Goal: Task Accomplishment & Management: Manage account settings

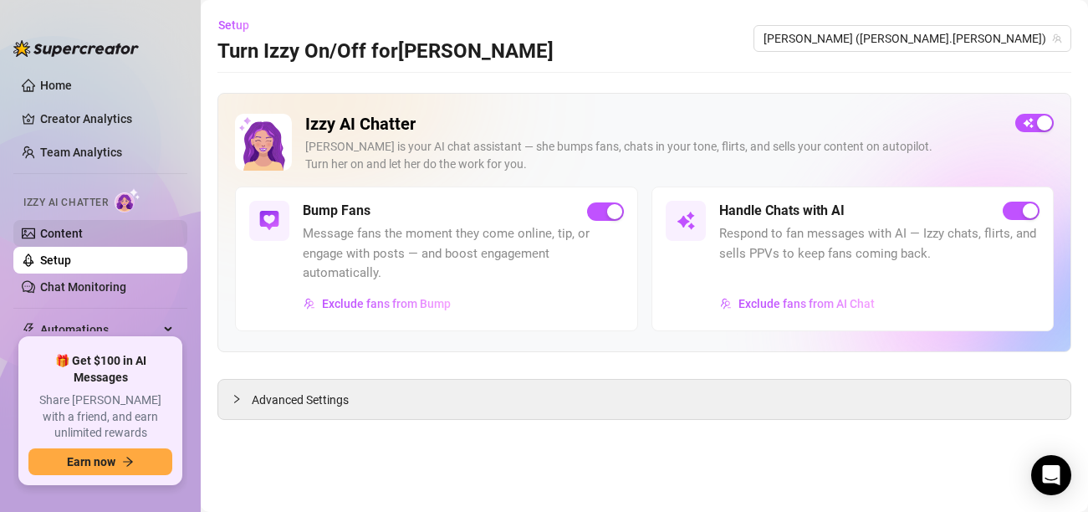
click at [65, 237] on link "Content" at bounding box center [61, 233] width 43 height 13
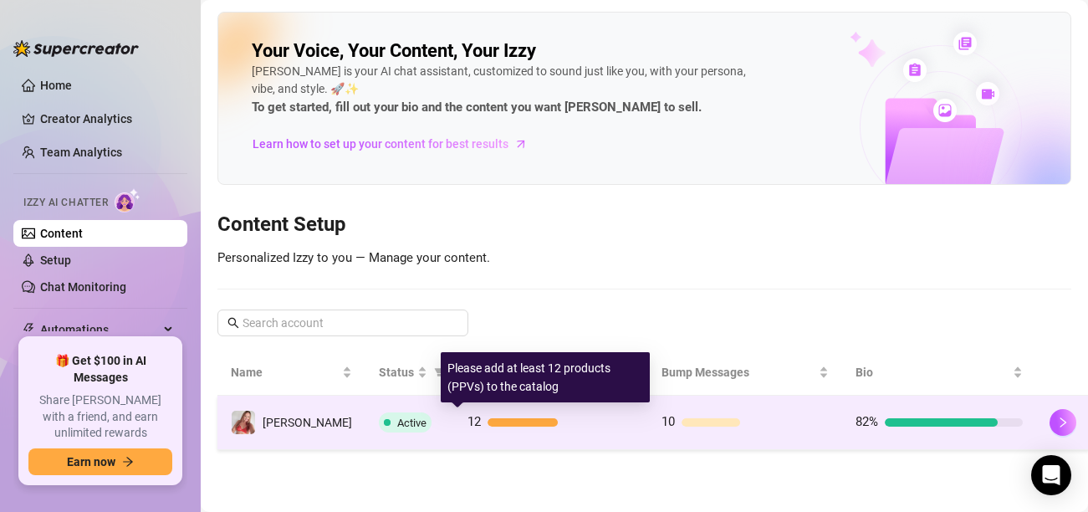
click at [506, 423] on div at bounding box center [522, 422] width 70 height 8
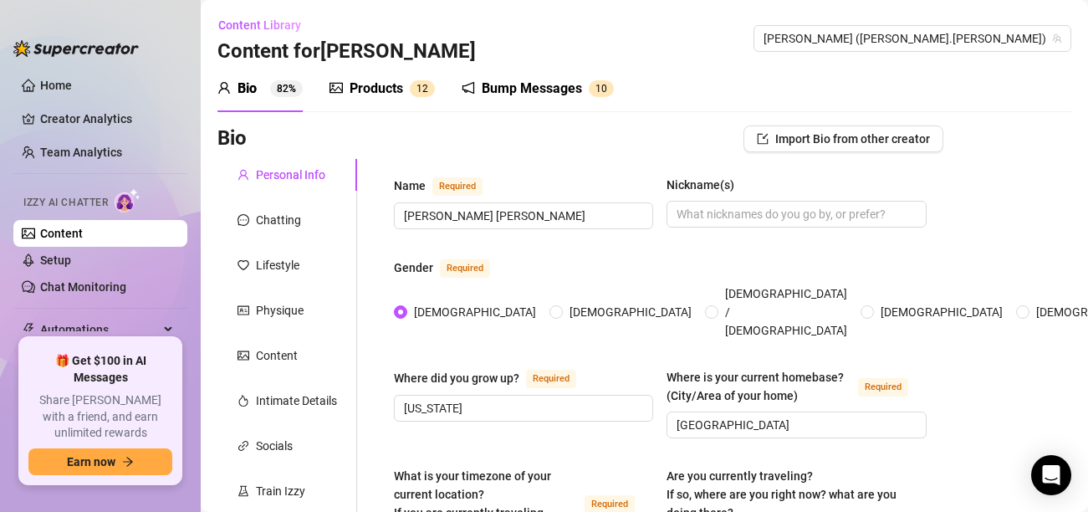
click at [376, 92] on div "Products" at bounding box center [377, 89] width 54 height 20
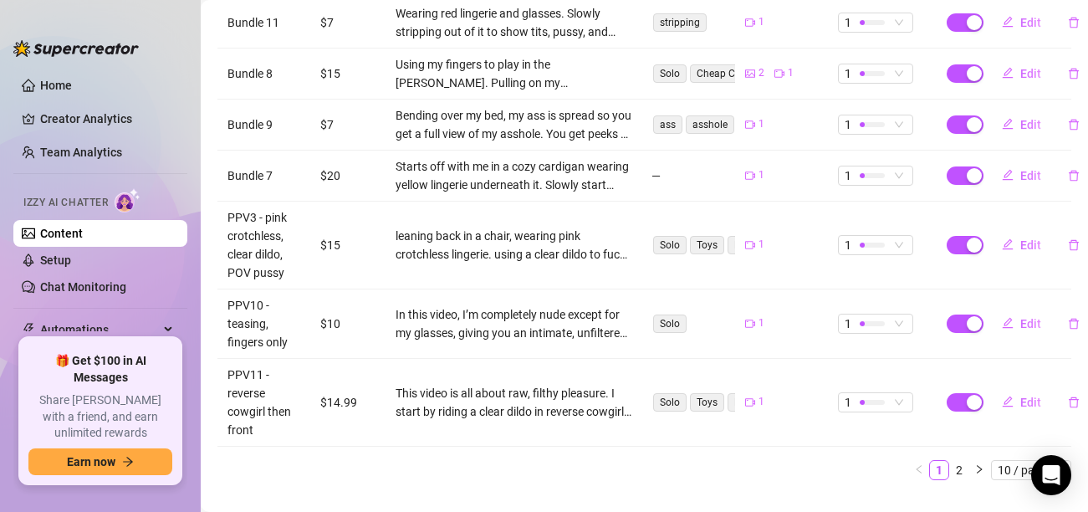
scroll to position [582, 0]
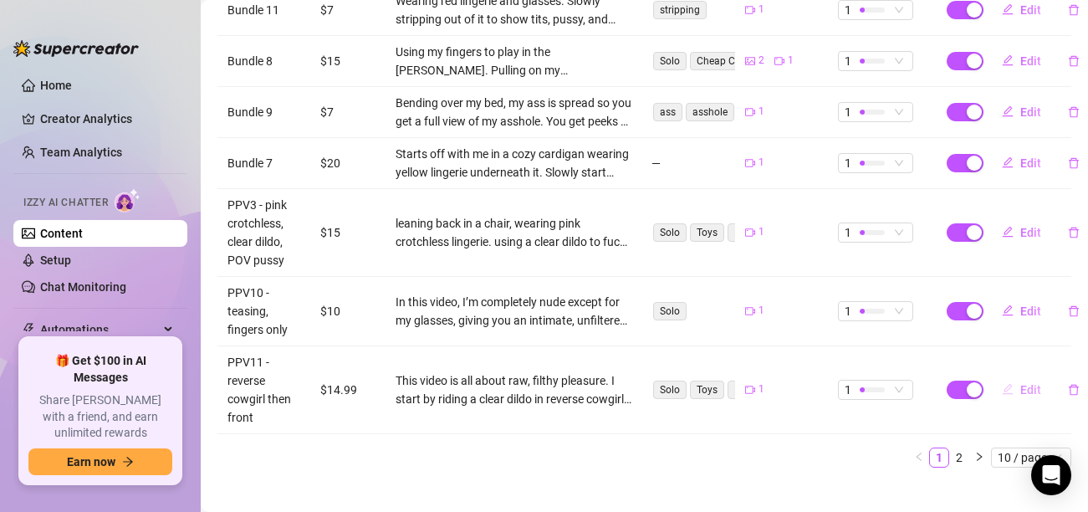
click at [1032, 383] on span "Edit" at bounding box center [1030, 389] width 21 height 13
type textarea "Watch as I start riding my dildo reverse cowgirl so you get the perfect ass vie…"
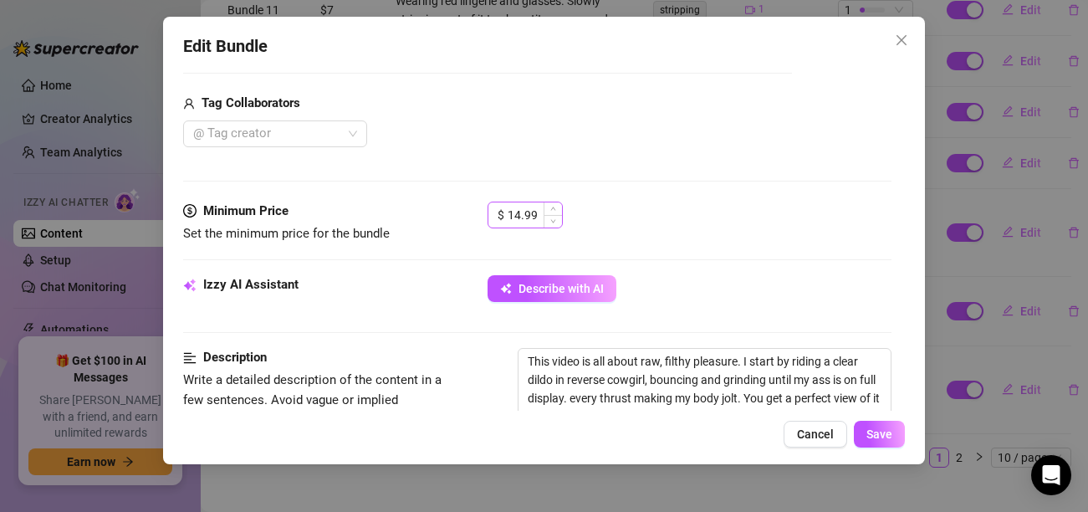
scroll to position [406, 0]
click at [550, 211] on icon "up" at bounding box center [553, 209] width 6 height 6
type input "17.99"
click at [550, 211] on icon "up" at bounding box center [553, 209] width 6 height 6
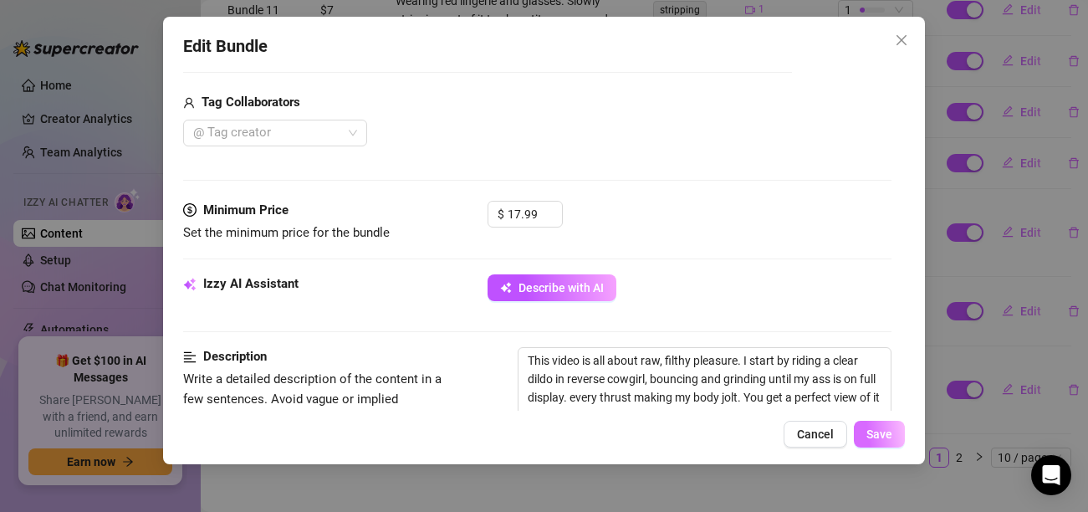
click at [884, 434] on span "Save" at bounding box center [879, 433] width 26 height 13
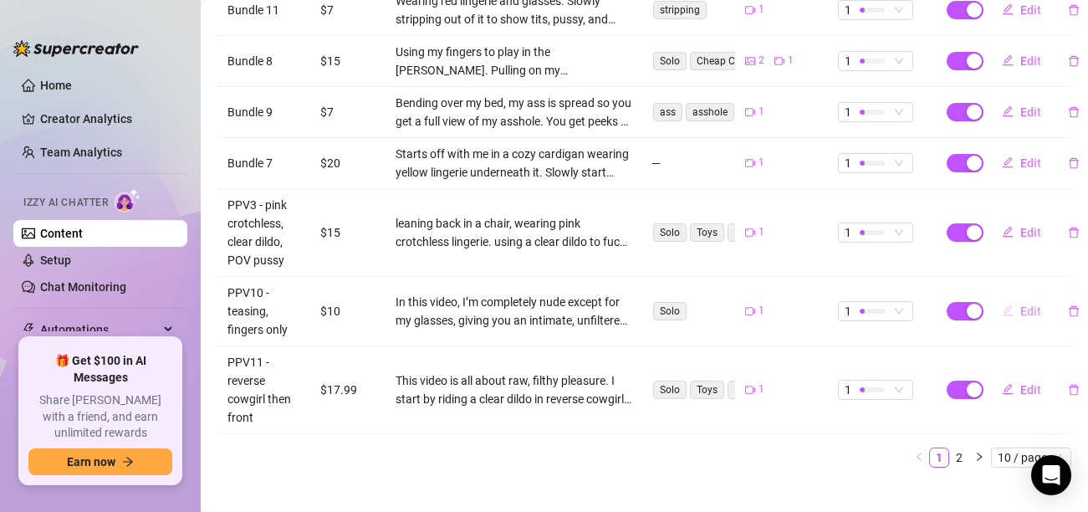
click at [1037, 304] on span "Edit" at bounding box center [1030, 310] width 21 height 13
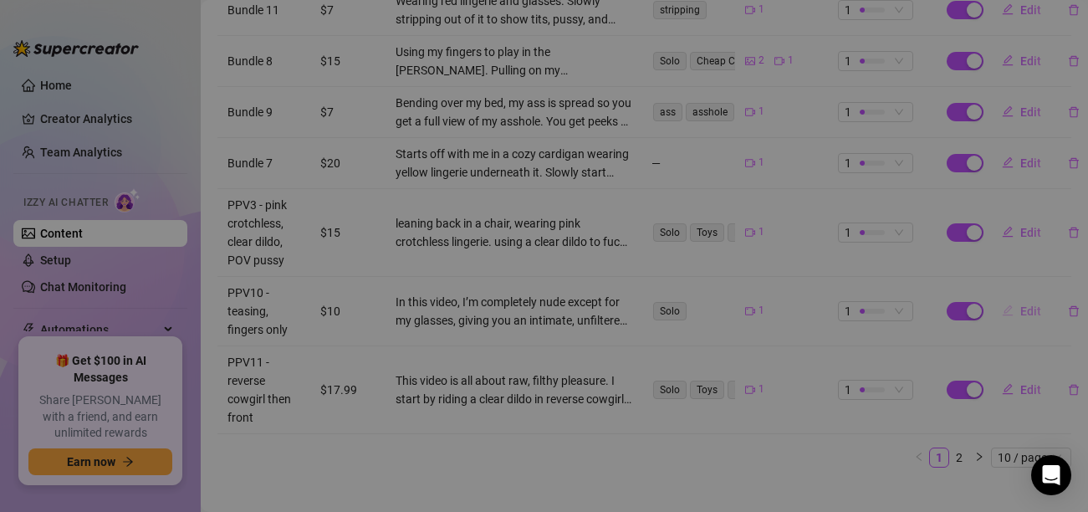
type textarea "Using my fingers to stroke my big [PERSON_NAME], fingering myself."
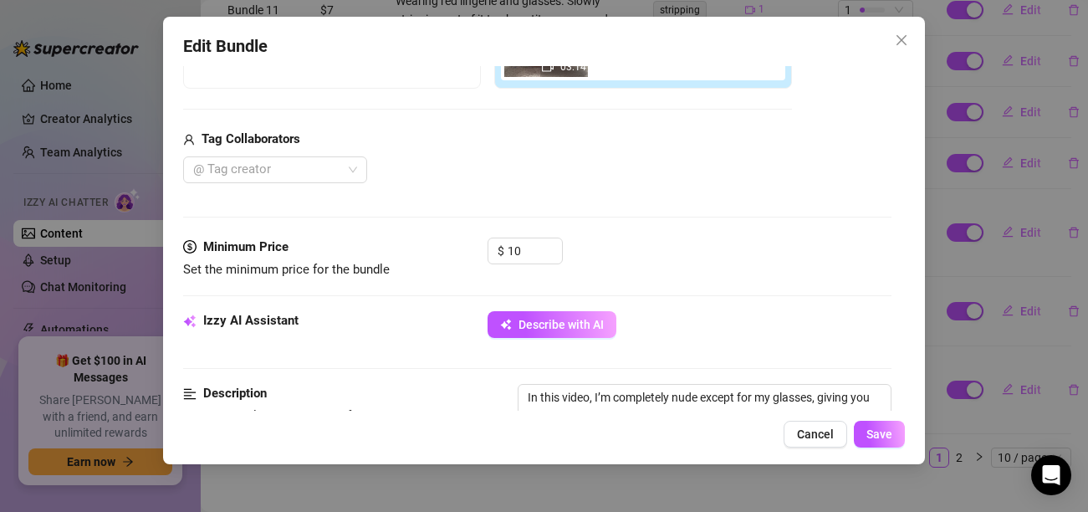
scroll to position [364, 0]
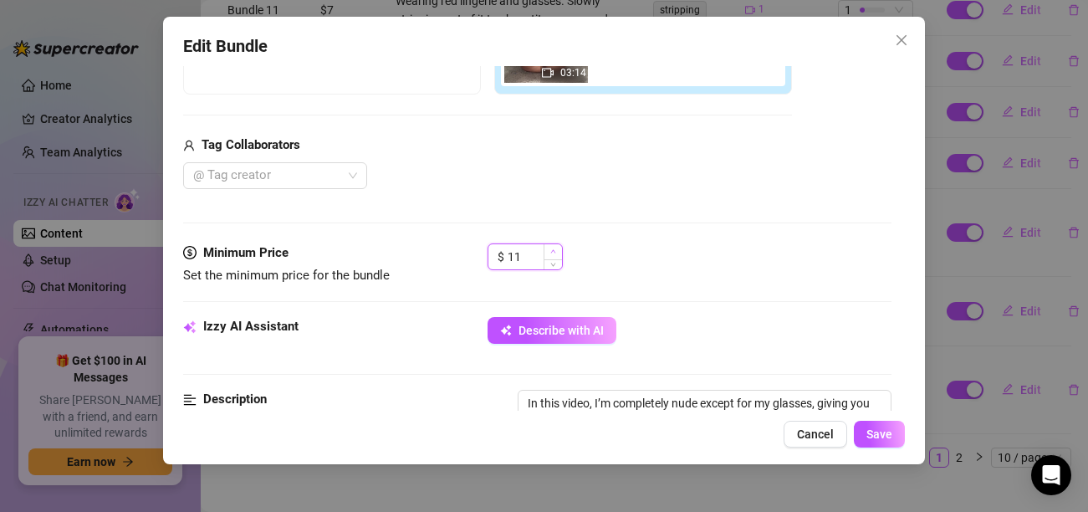
click at [555, 248] on icon "up" at bounding box center [553, 251] width 6 height 6
type input "13"
click at [555, 248] on icon "up" at bounding box center [553, 251] width 6 height 6
click at [880, 431] on span "Save" at bounding box center [879, 433] width 26 height 13
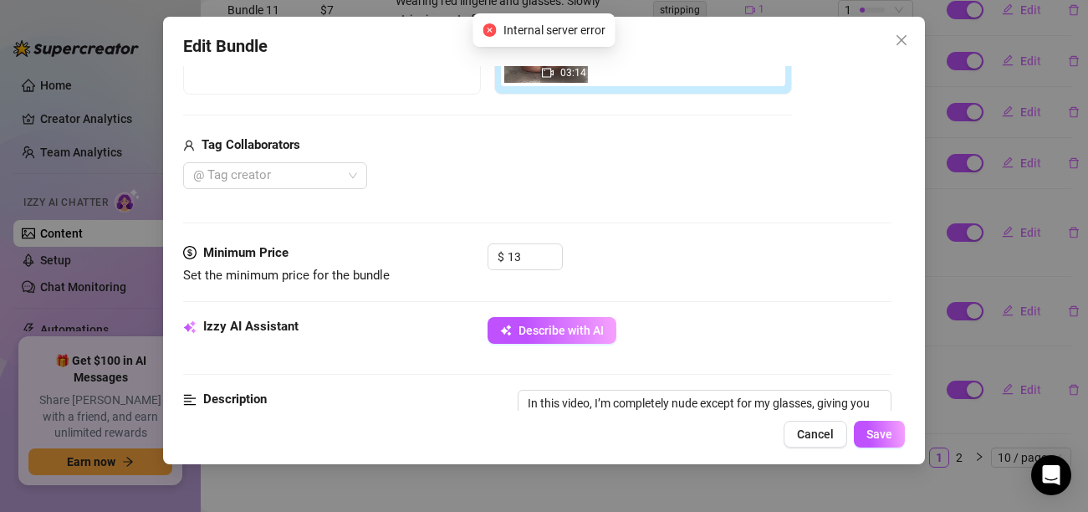
scroll to position [0, 0]
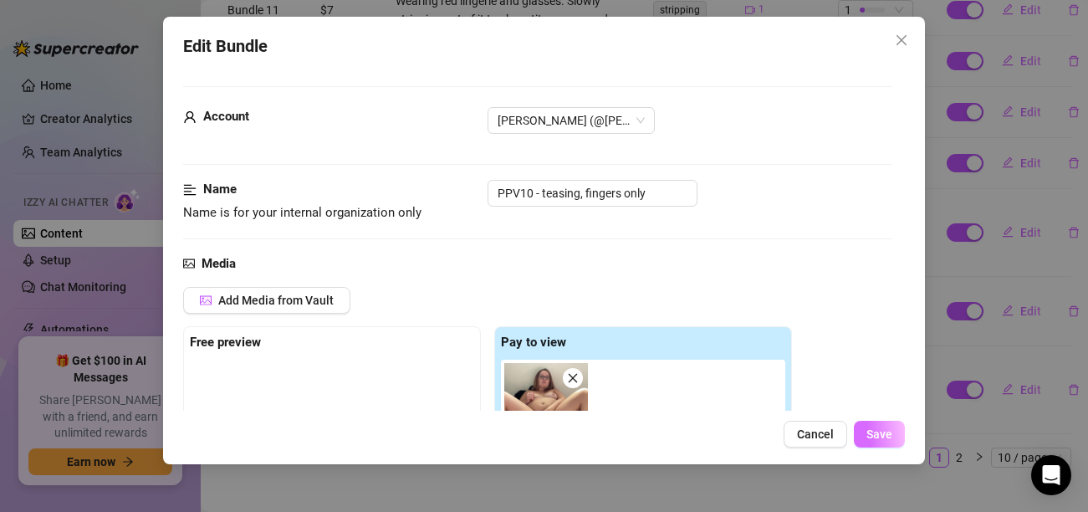
click at [889, 438] on span "Save" at bounding box center [879, 433] width 26 height 13
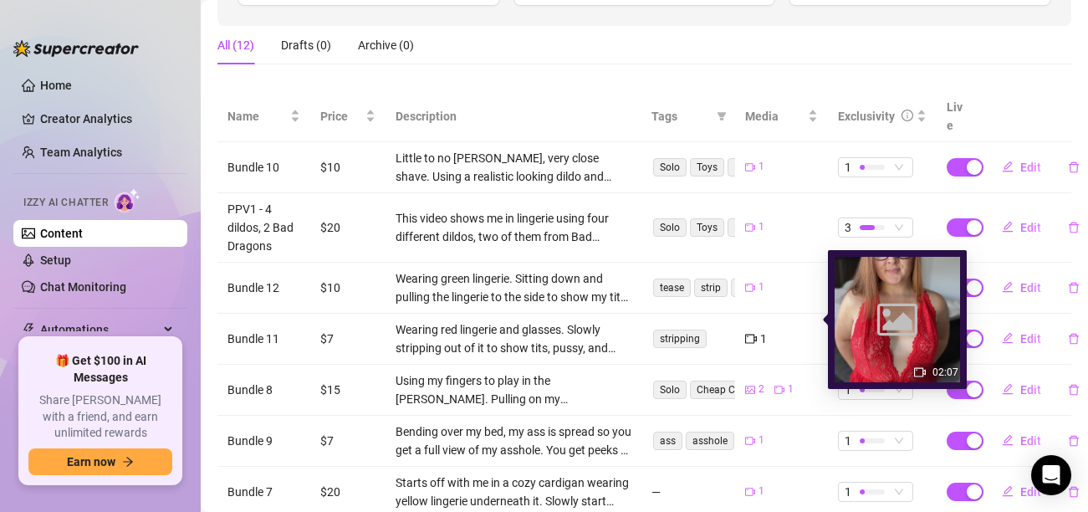
scroll to position [237, 0]
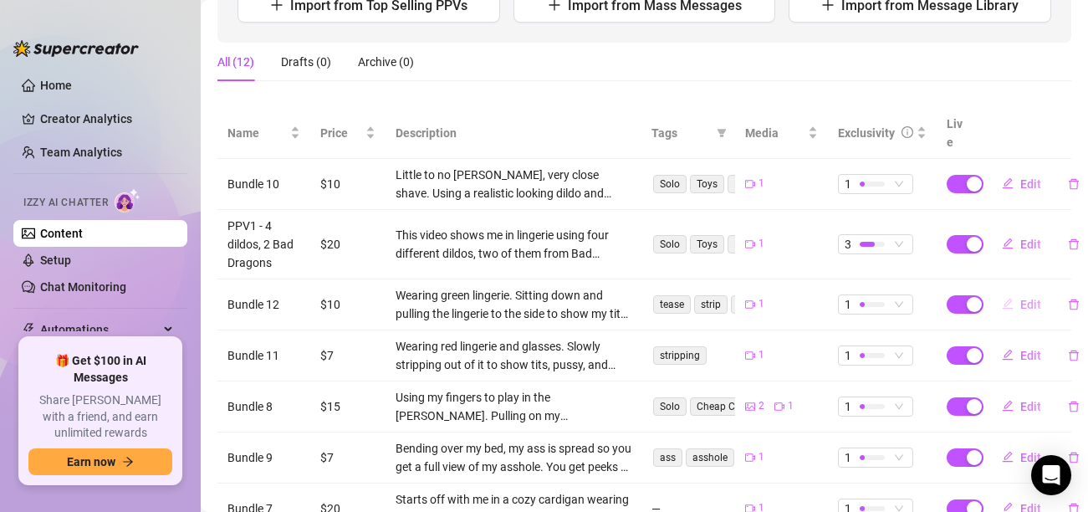
click at [1020, 298] on span "Edit" at bounding box center [1030, 304] width 21 height 13
type textarea "This is the type of video I'd send you if you were at work but I was really hor…"
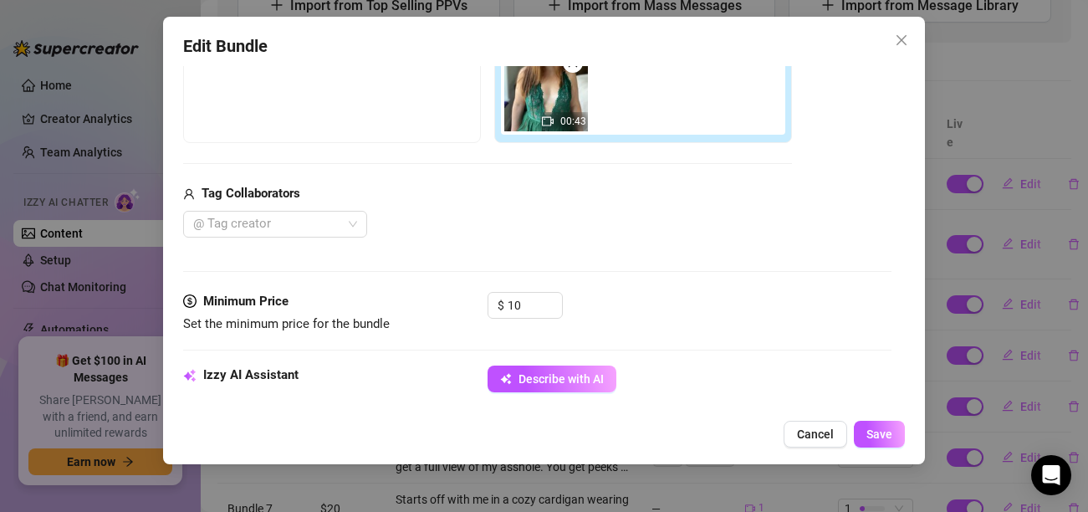
scroll to position [313, 0]
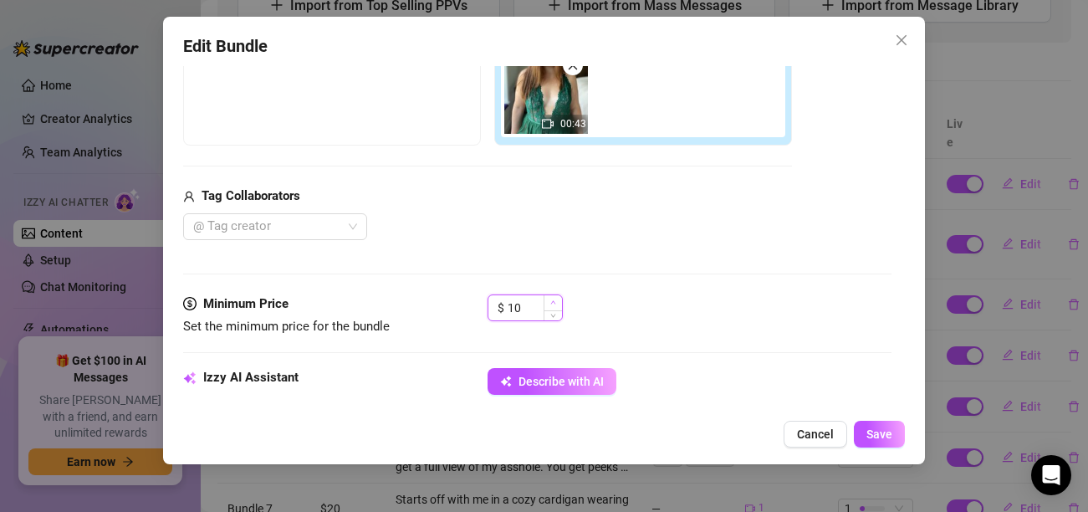
type input "11"
click at [554, 302] on icon "up" at bounding box center [553, 302] width 5 height 3
click at [883, 432] on span "Save" at bounding box center [879, 433] width 26 height 13
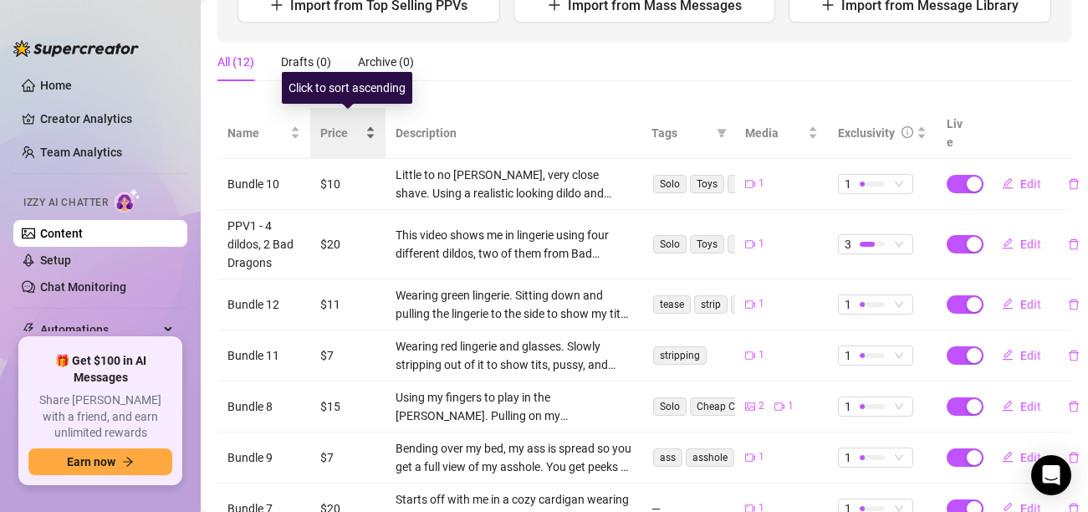
click at [371, 124] on div "Price" at bounding box center [347, 133] width 55 height 18
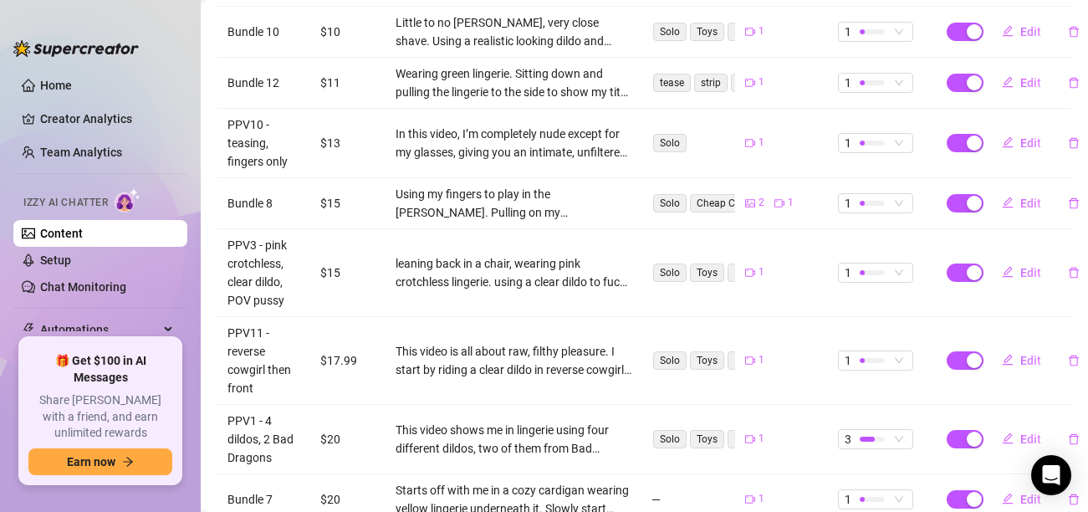
scroll to position [490, 0]
click at [1014, 260] on button "Edit" at bounding box center [1021, 273] width 66 height 27
type textarea "This is one of my favorite videos I've ever made. You're going to LOVE it. My m…"
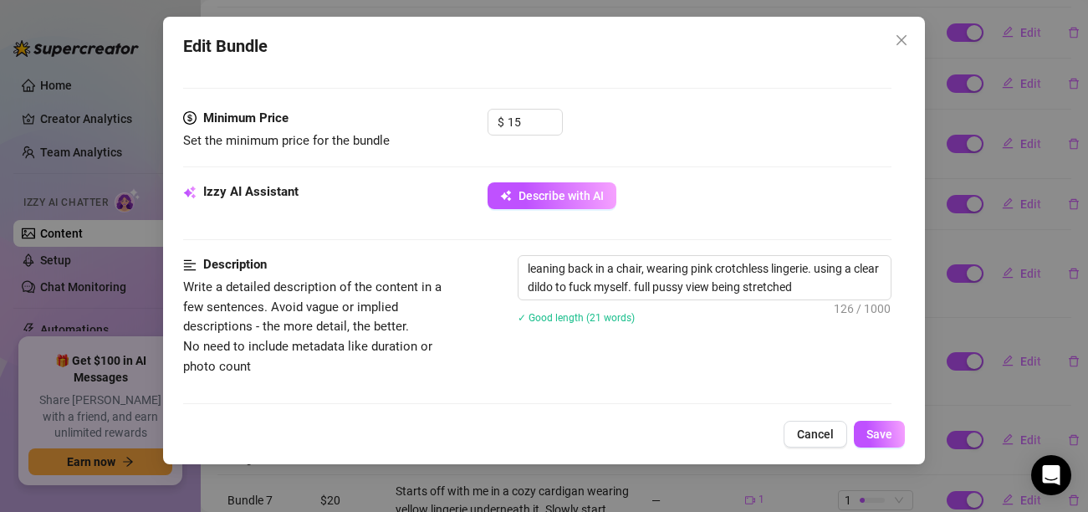
scroll to position [408, 0]
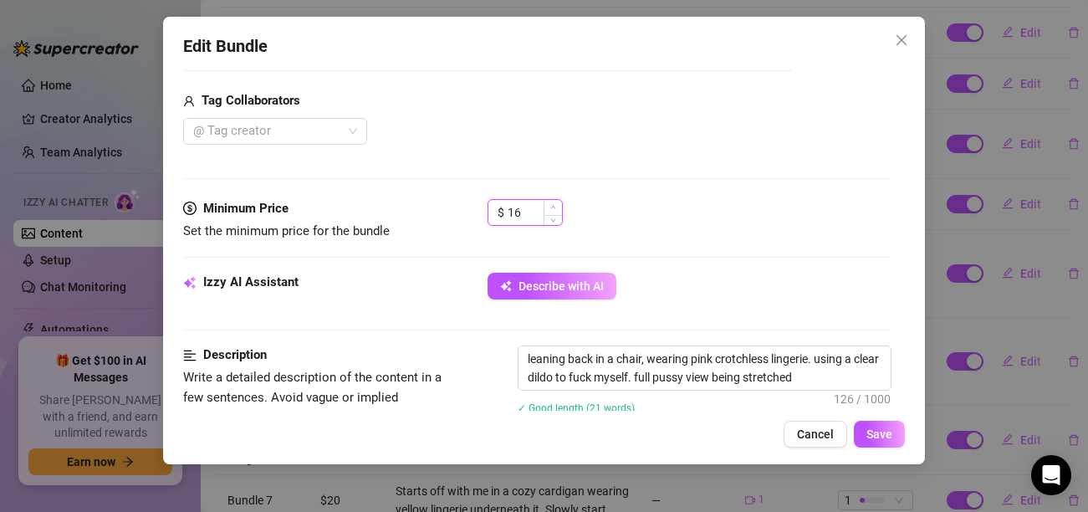
click at [552, 206] on icon "up" at bounding box center [553, 207] width 6 height 6
type input "17"
click at [552, 206] on icon "up" at bounding box center [553, 207] width 6 height 6
click at [870, 429] on span "Save" at bounding box center [879, 433] width 26 height 13
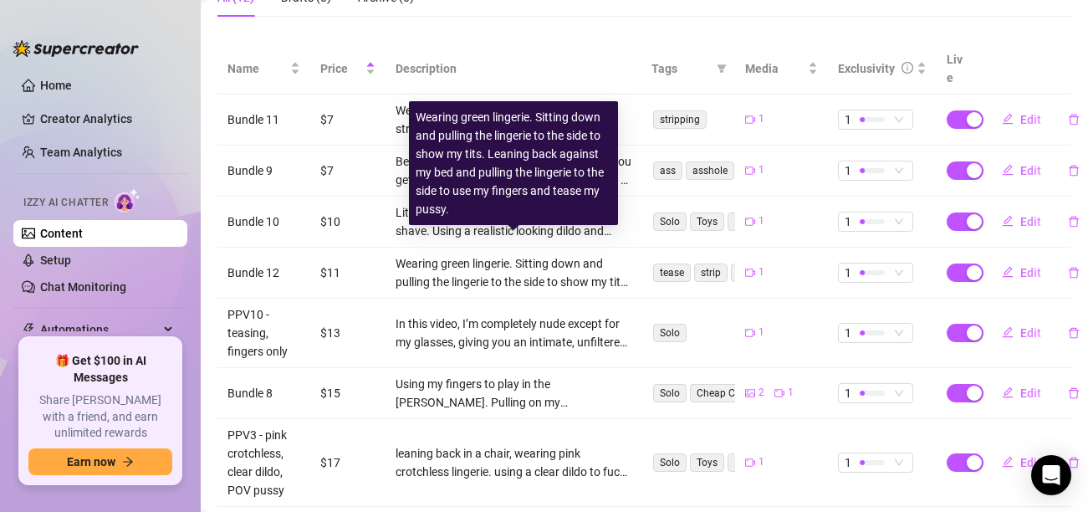
scroll to position [0, 0]
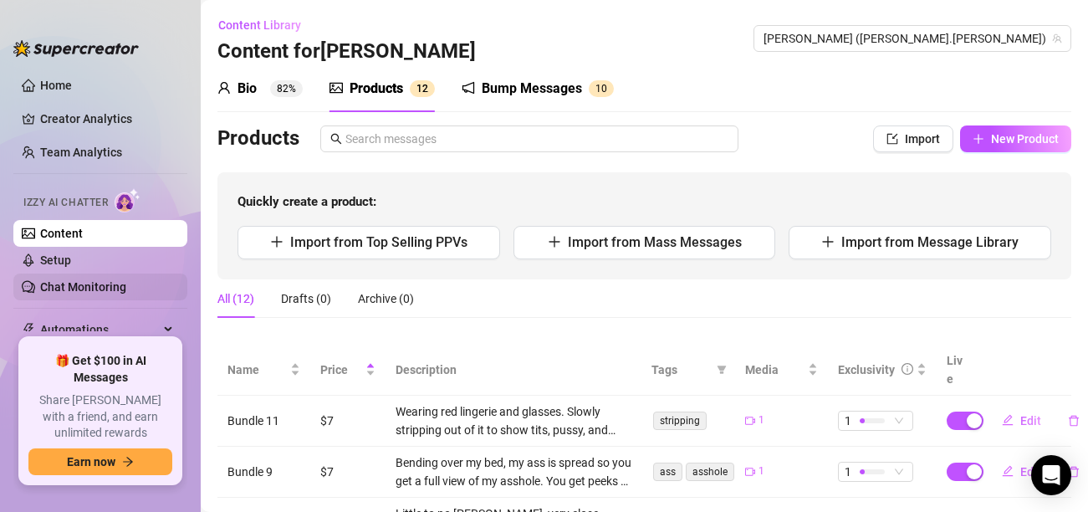
click at [87, 288] on link "Chat Monitoring" at bounding box center [83, 286] width 86 height 13
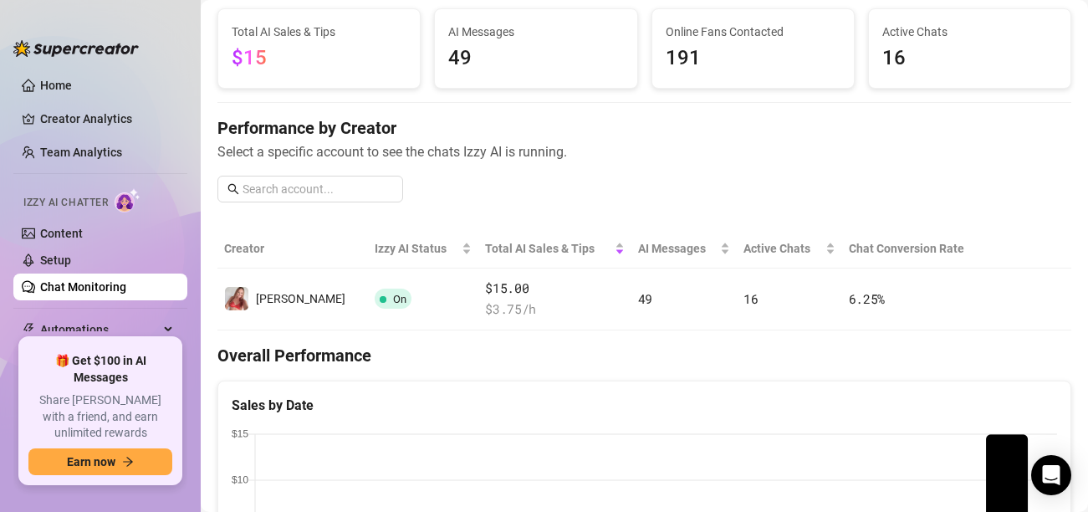
scroll to position [105, 0]
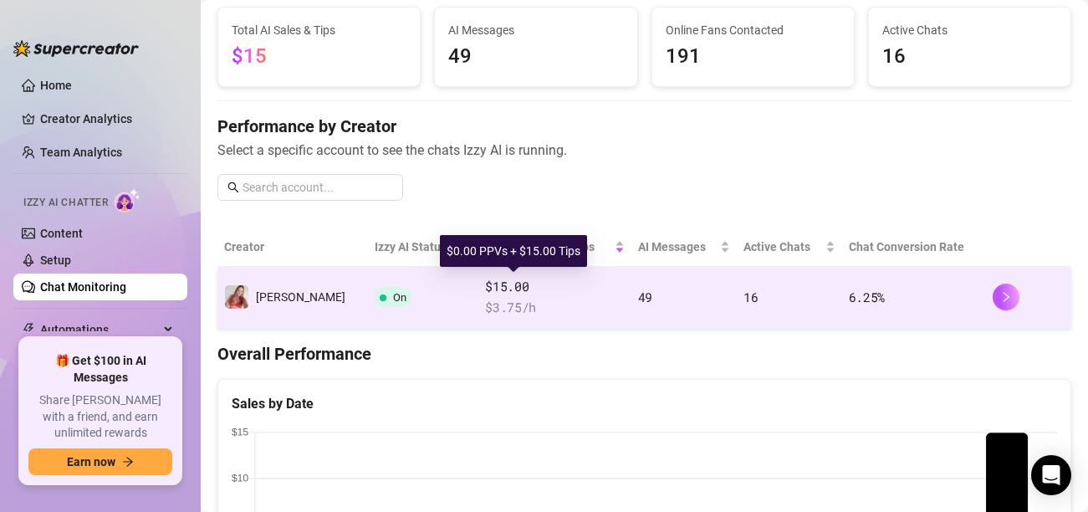
click at [492, 289] on span "$15.00" at bounding box center [554, 287] width 139 height 20
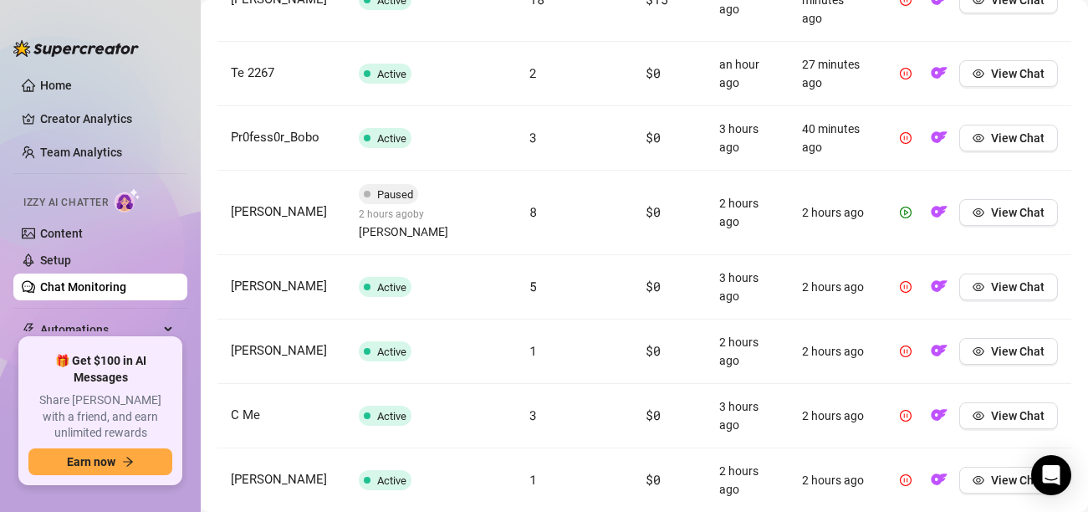
scroll to position [380, 0]
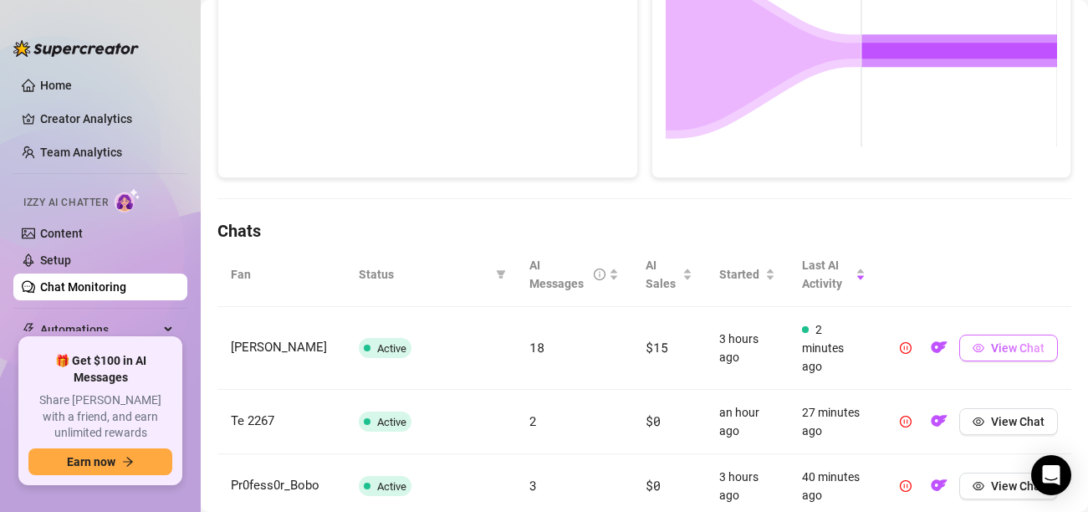
click at [1012, 341] on span "View Chat" at bounding box center [1018, 347] width 54 height 13
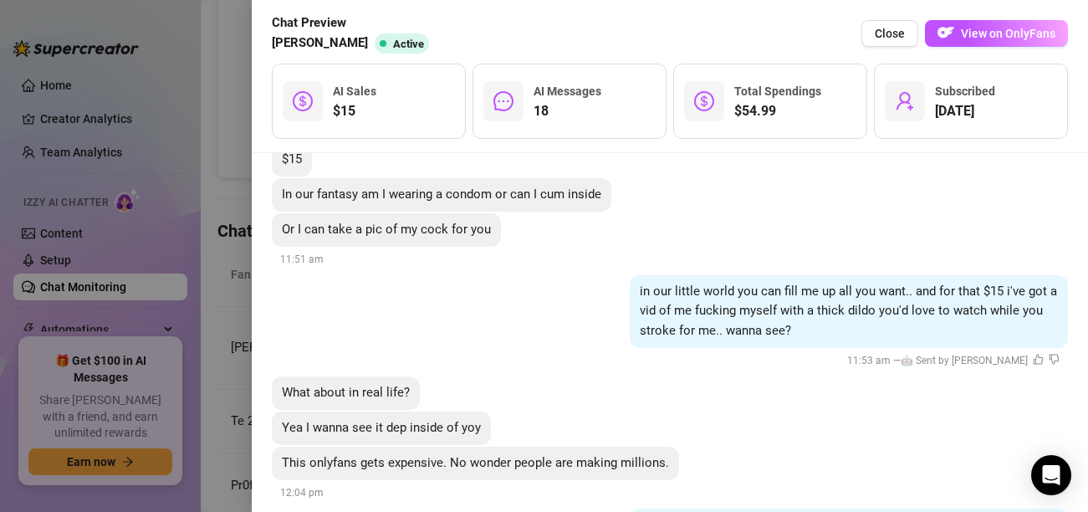
scroll to position [5607, 0]
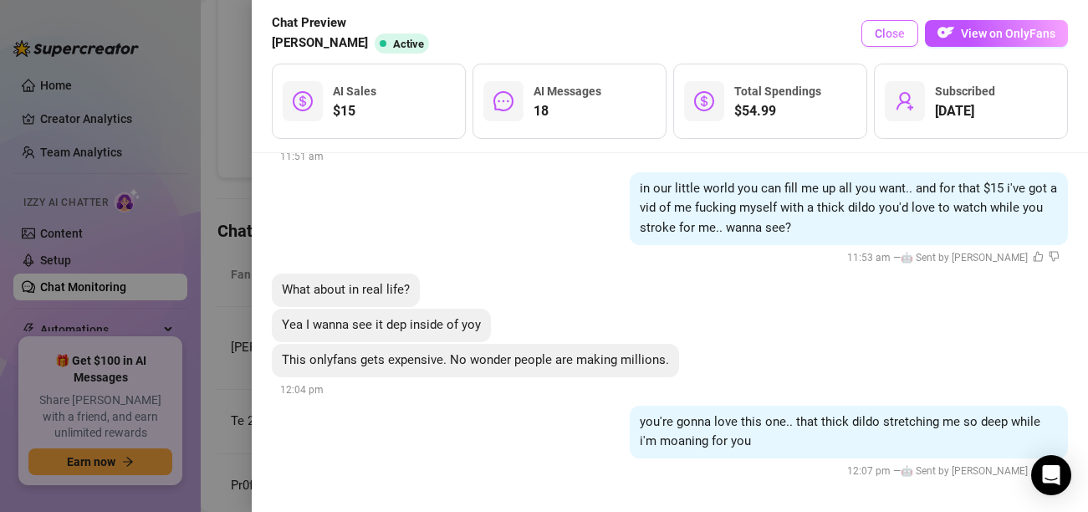
click at [897, 38] on span "Close" at bounding box center [890, 33] width 30 height 13
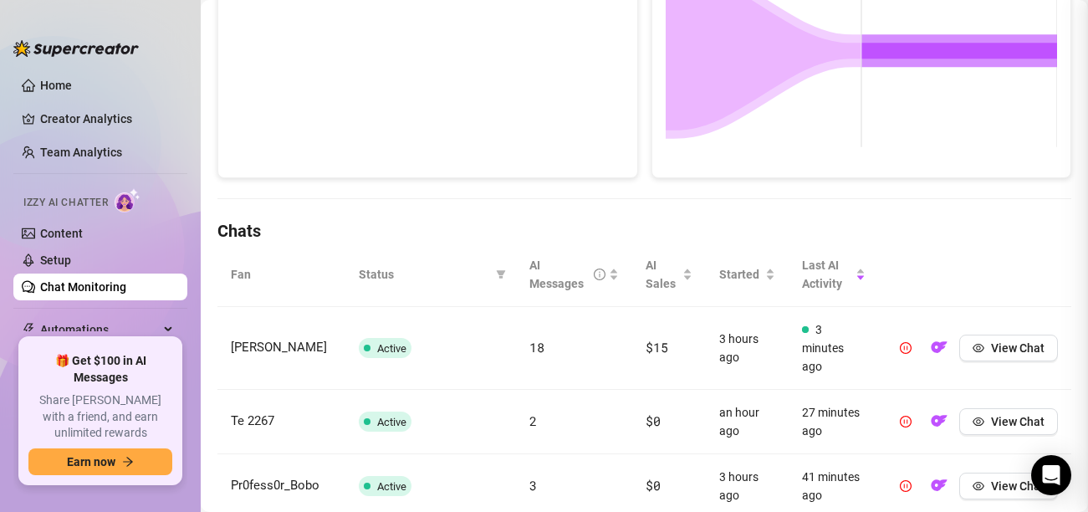
scroll to position [0, 0]
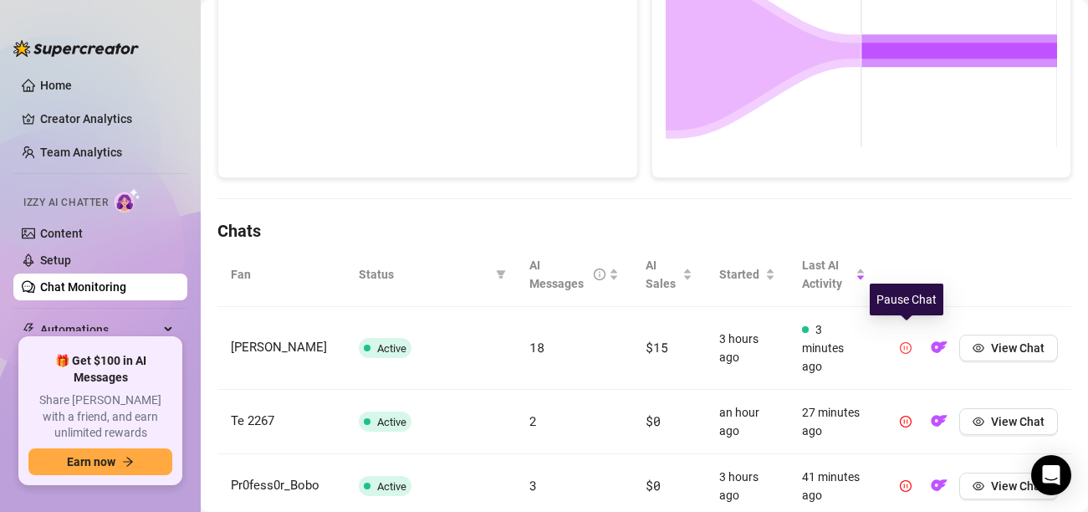
click at [909, 342] on icon "pause-circle" at bounding box center [906, 348] width 12 height 12
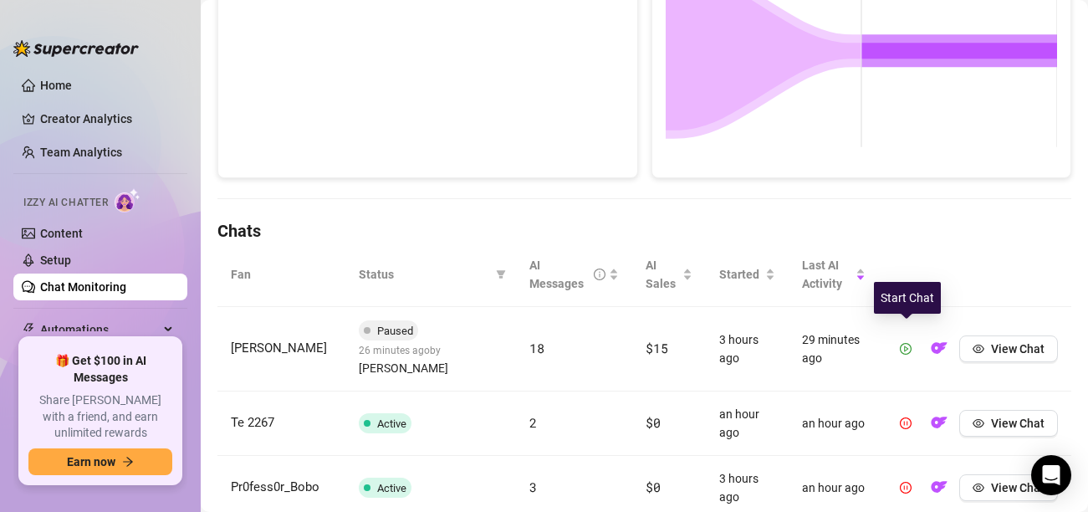
scroll to position [423, 0]
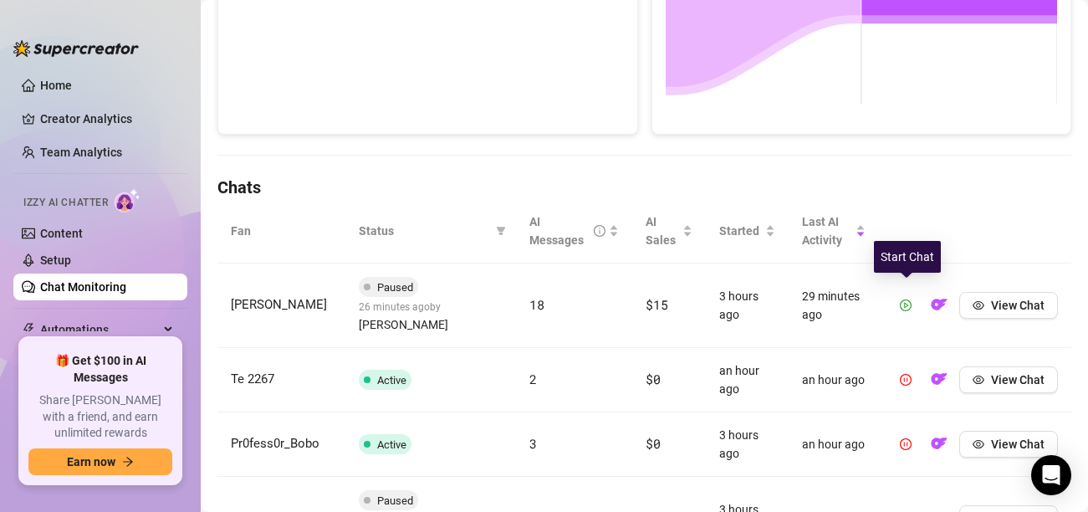
click at [908, 299] on icon "play-circle" at bounding box center [906, 305] width 12 height 12
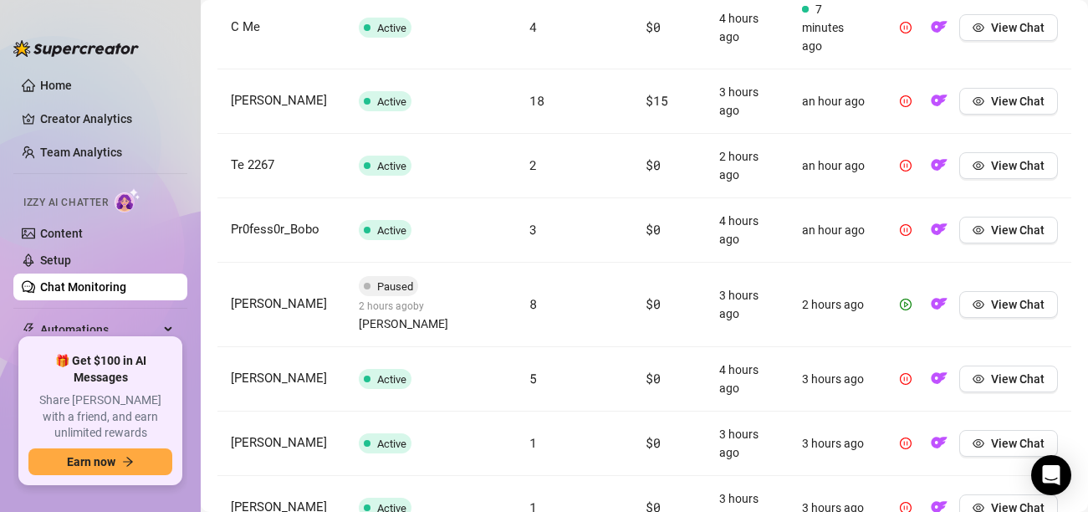
scroll to position [710, 0]
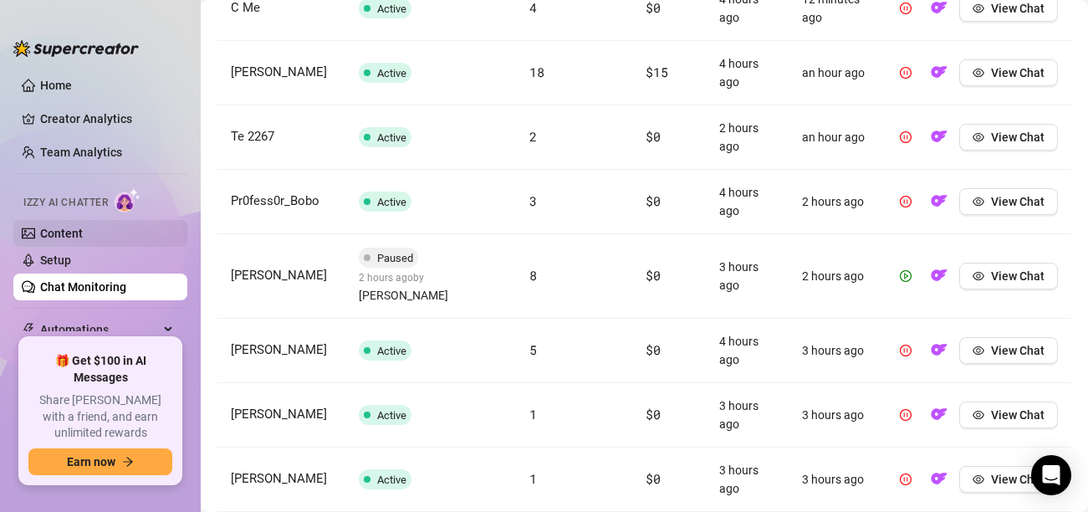
click at [83, 240] on link "Content" at bounding box center [61, 233] width 43 height 13
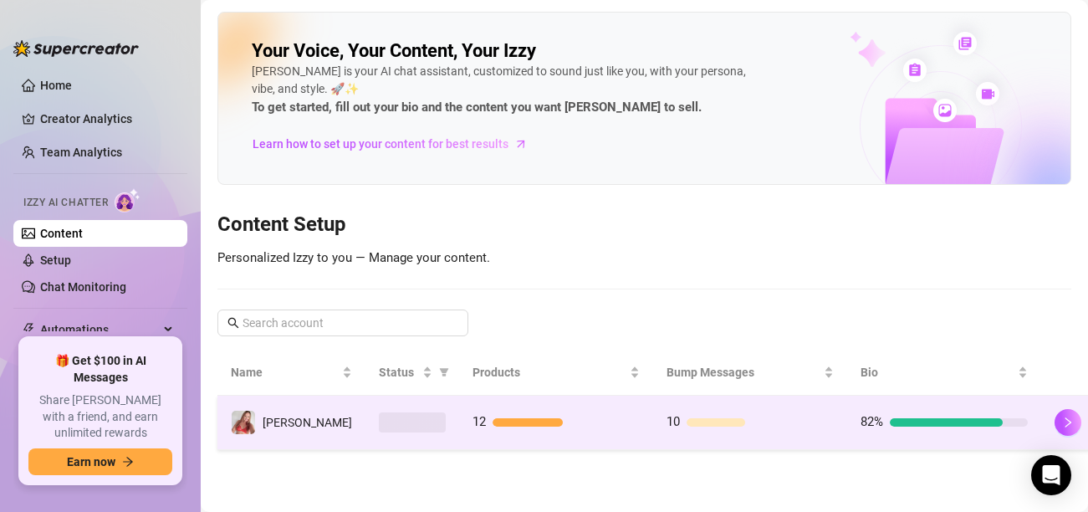
click at [476, 412] on div "12" at bounding box center [555, 422] width 167 height 20
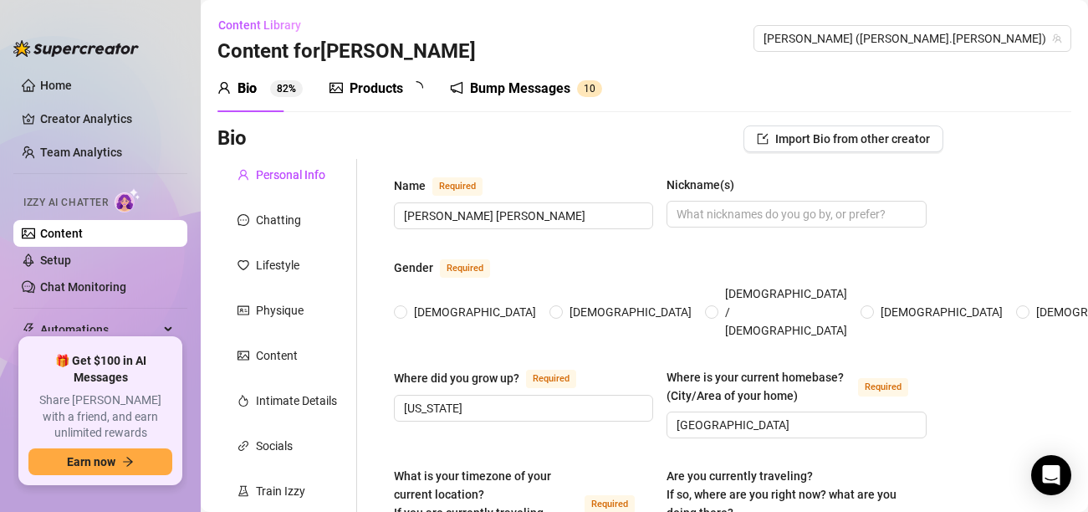
click at [368, 92] on div "Products" at bounding box center [377, 89] width 54 height 20
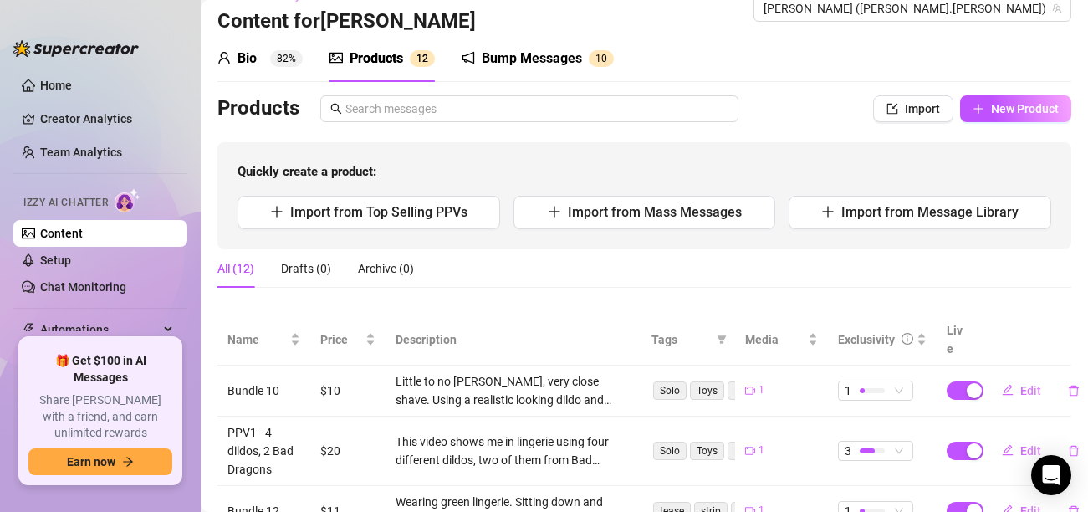
scroll to position [34, 0]
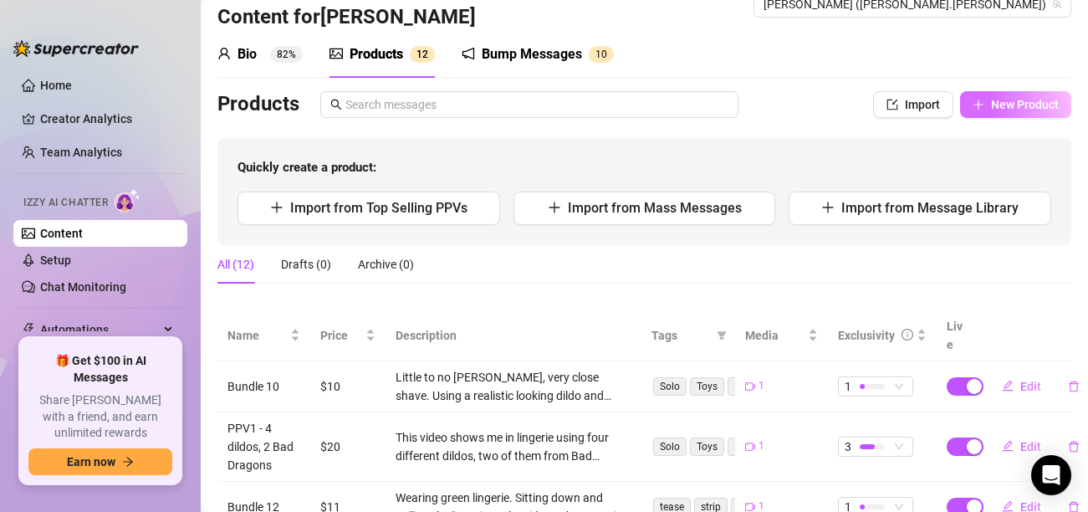
click at [988, 110] on button "New Product" at bounding box center [1015, 104] width 111 height 27
type textarea "Type your message here..."
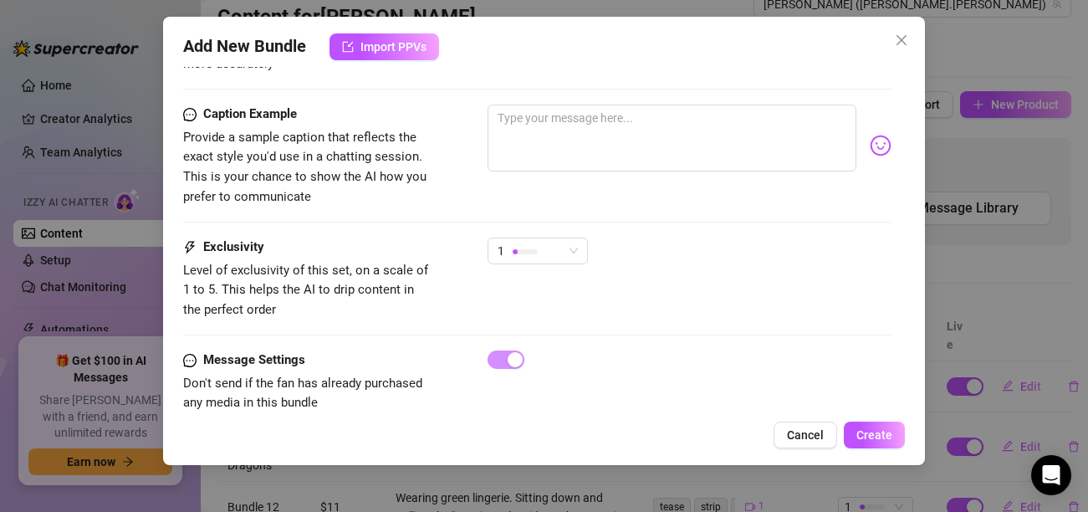
scroll to position [845, 0]
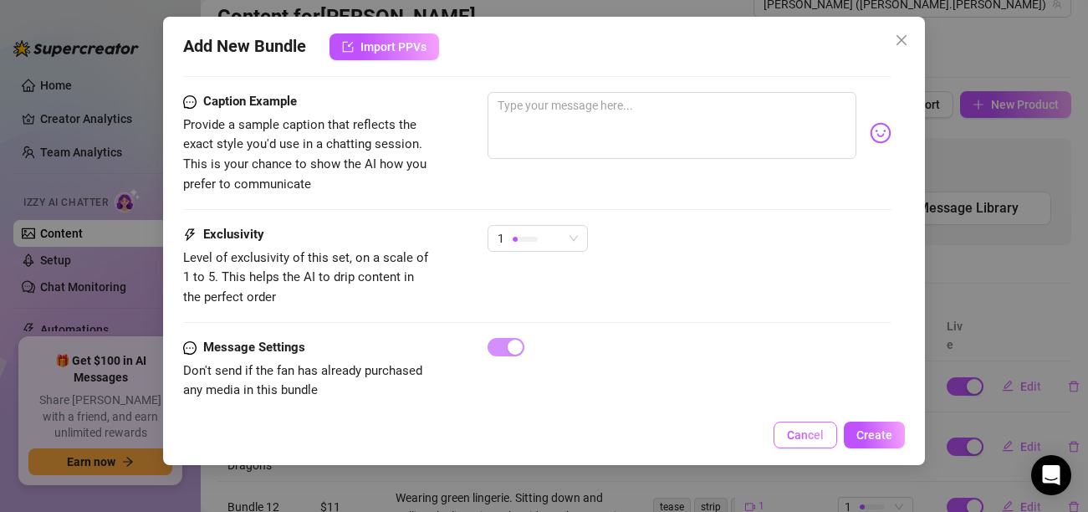
click at [817, 425] on button "Cancel" at bounding box center [805, 434] width 64 height 27
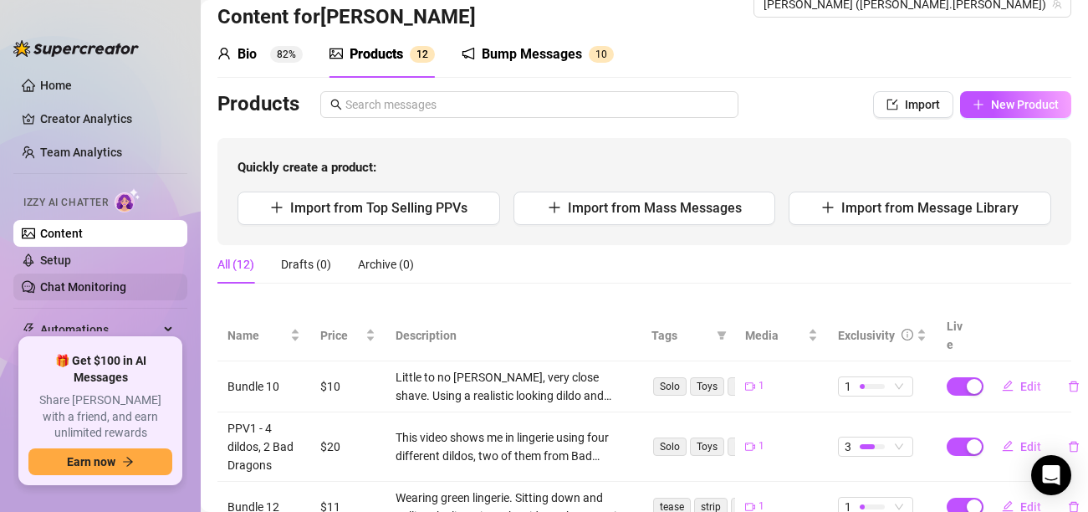
click at [100, 288] on link "Chat Monitoring" at bounding box center [83, 286] width 86 height 13
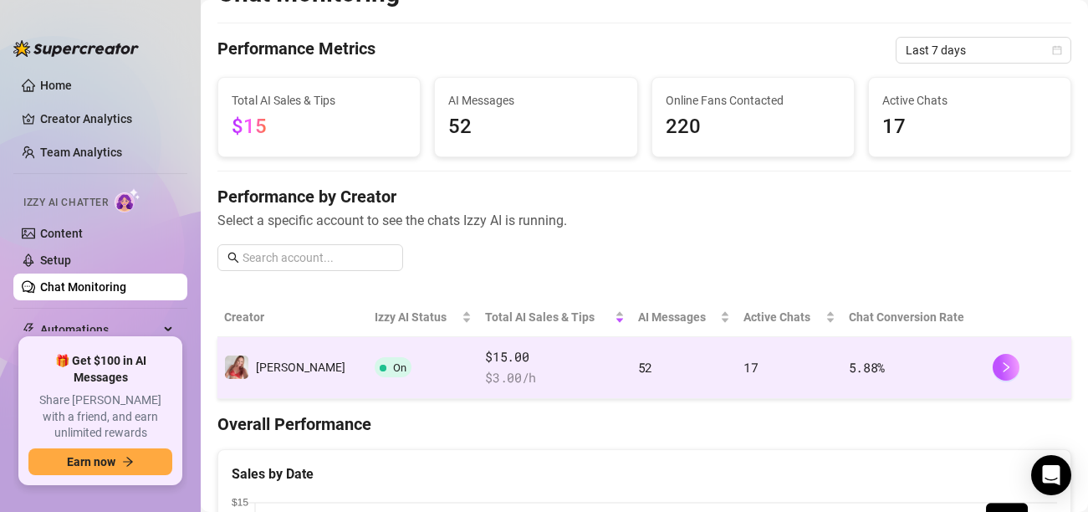
click at [393, 361] on td "On" at bounding box center [423, 368] width 110 height 62
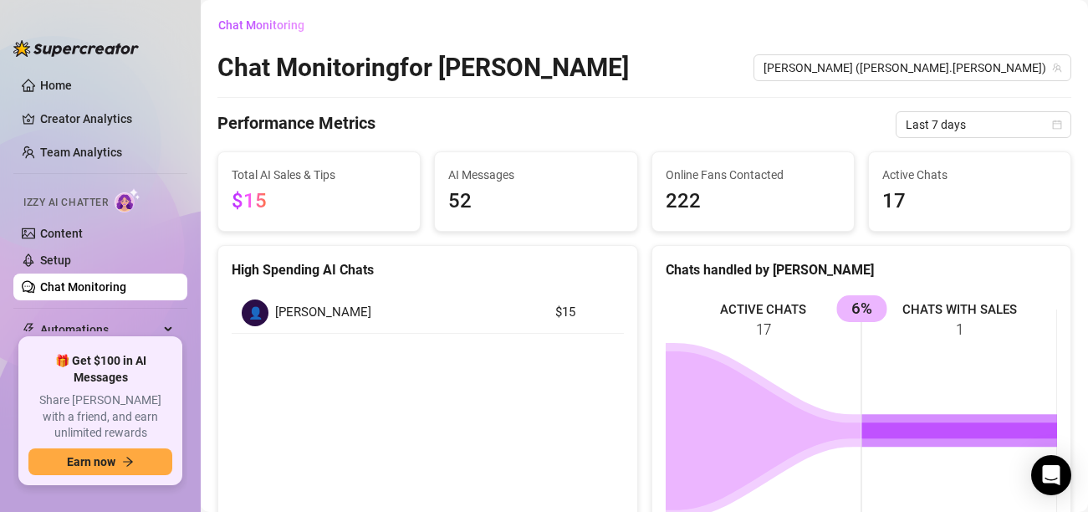
click at [508, 181] on span "AI Messages" at bounding box center [535, 175] width 175 height 18
click at [72, 88] on link "Home" at bounding box center [56, 85] width 32 height 13
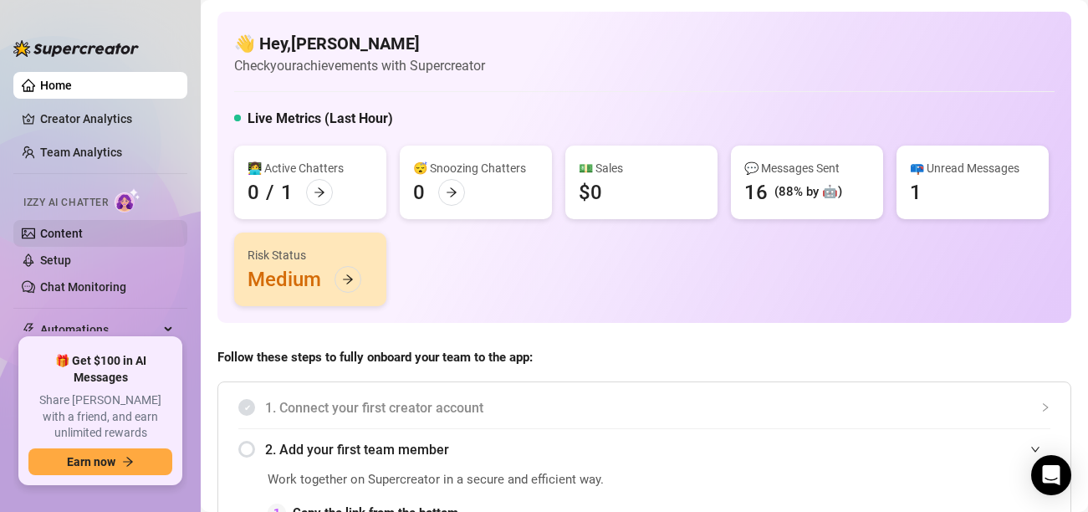
click at [58, 229] on link "Content" at bounding box center [61, 233] width 43 height 13
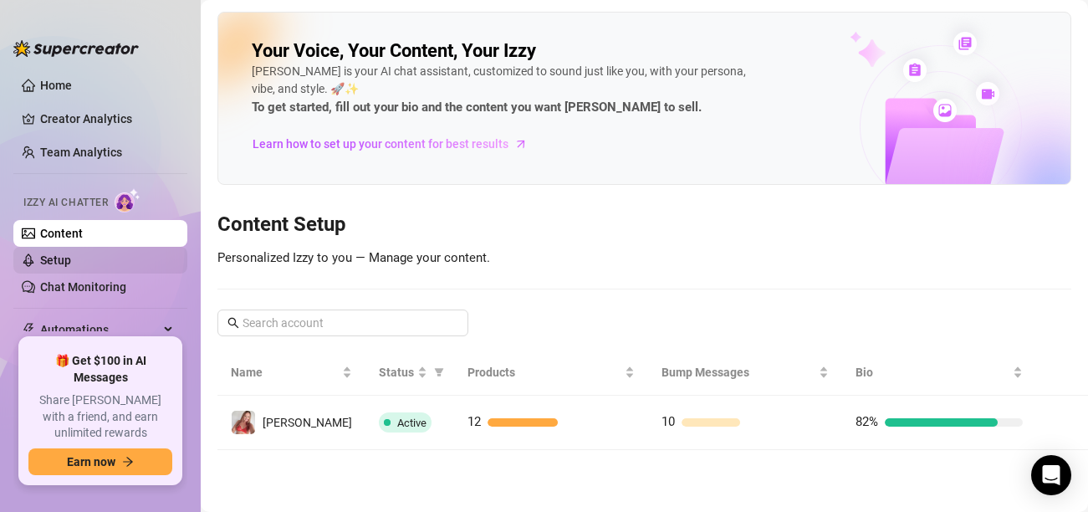
click at [71, 264] on link "Setup" at bounding box center [55, 259] width 31 height 13
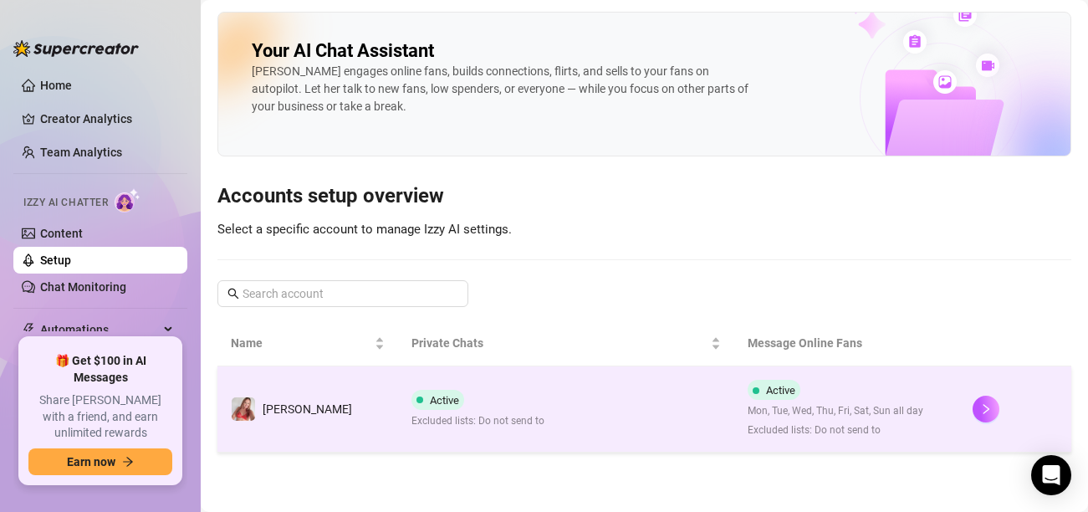
click at [412, 406] on span "Active" at bounding box center [437, 400] width 53 height 20
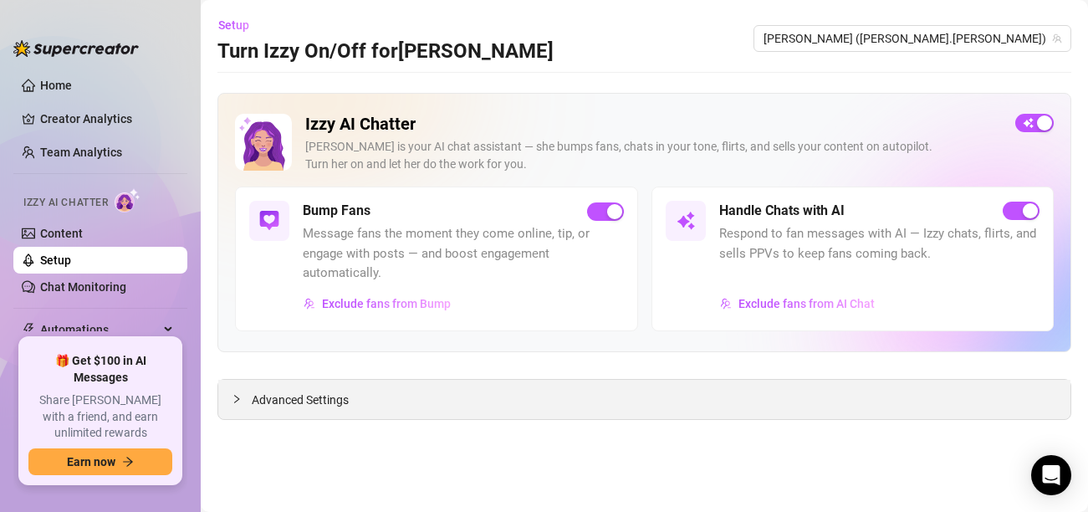
click at [309, 405] on span "Advanced Settings" at bounding box center [300, 399] width 97 height 18
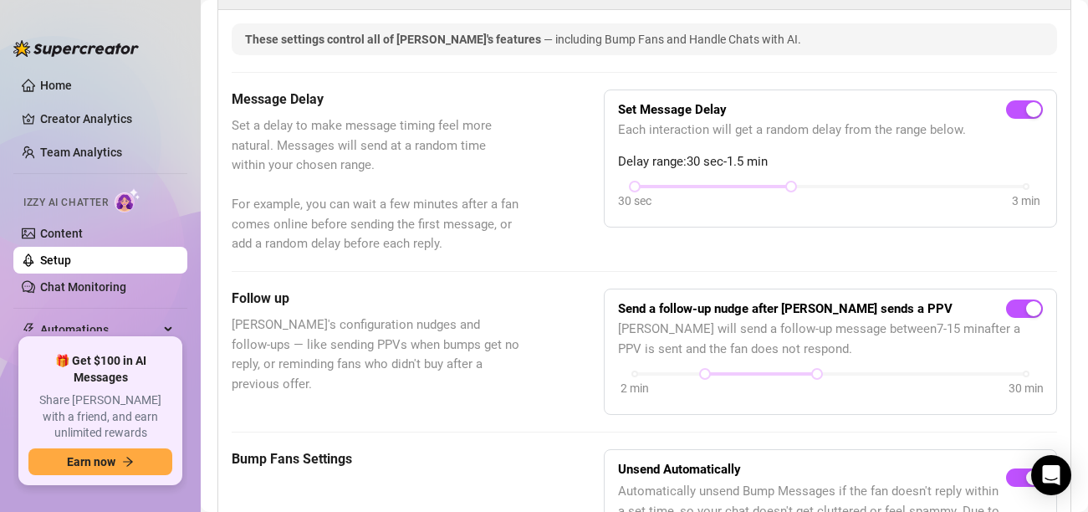
scroll to position [408, 0]
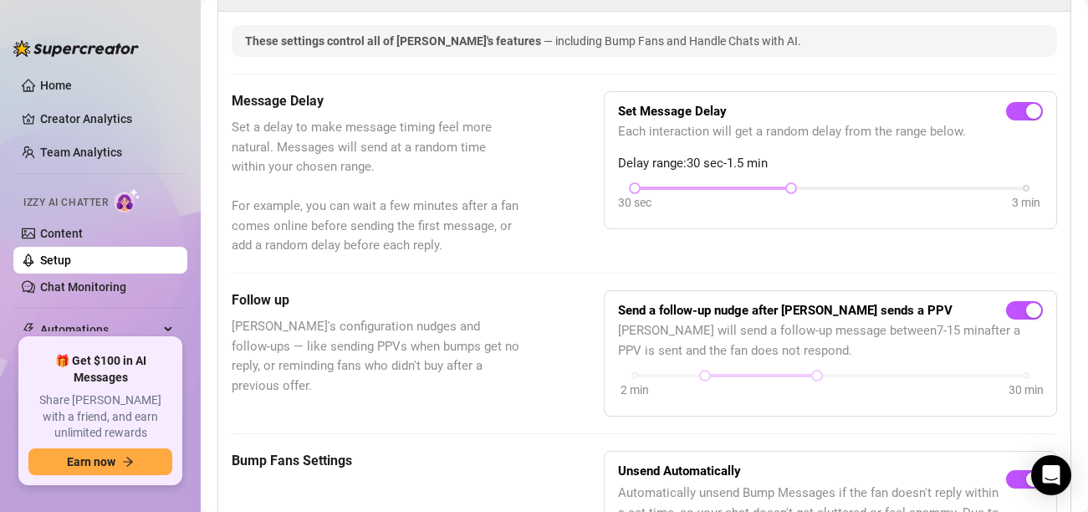
click at [772, 186] on div at bounding box center [713, 188] width 156 height 8
click at [759, 186] on div at bounding box center [713, 188] width 156 height 8
click at [738, 186] on div at bounding box center [713, 188] width 156 height 8
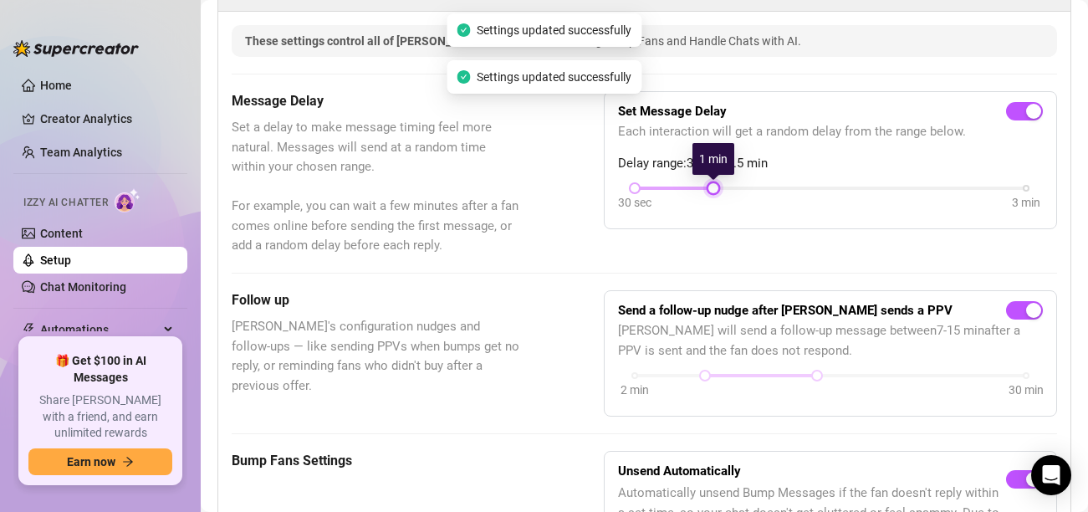
drag, startPoint x: 790, startPoint y: 186, endPoint x: 728, endPoint y: 189, distance: 62.0
click at [728, 189] on div "30 sec 3 min" at bounding box center [830, 186] width 391 height 7
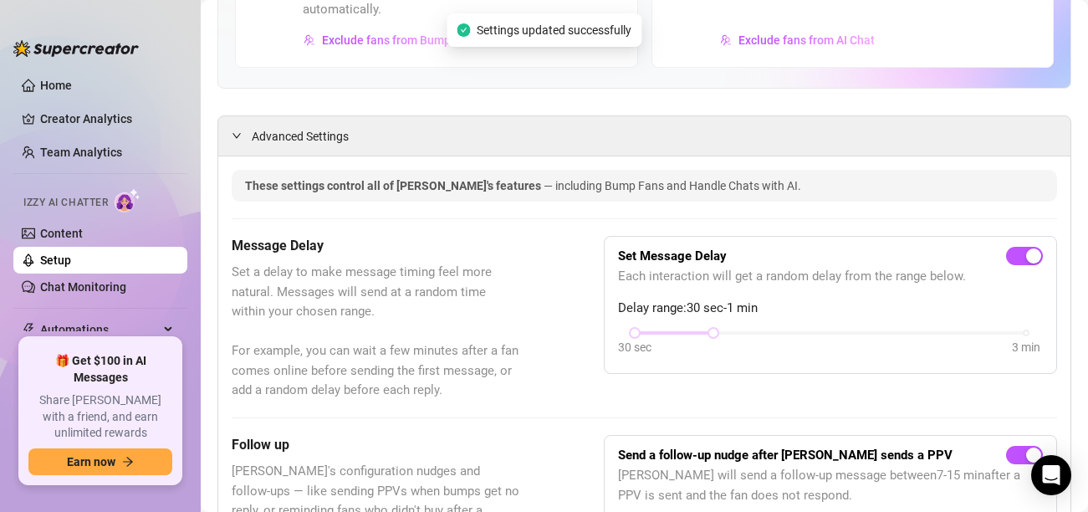
scroll to position [266, 0]
